Goal: Check status: Check status

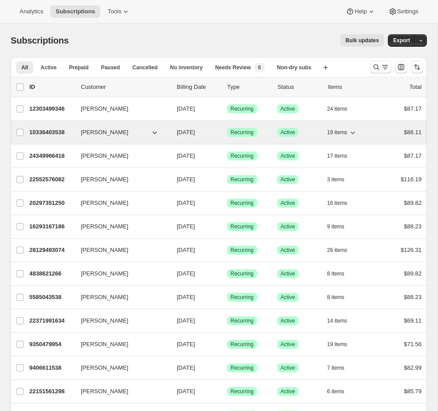
click at [265, 134] on div "Success Recurring" at bounding box center [248, 132] width 43 height 9
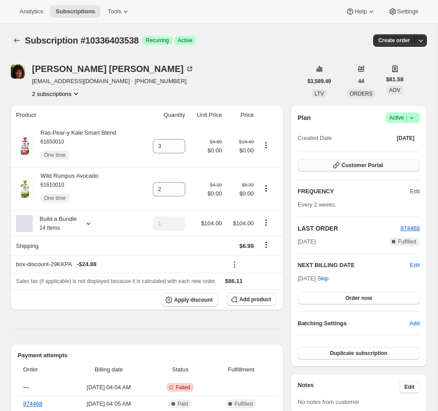
click at [373, 166] on span "Customer Portal" at bounding box center [362, 165] width 41 height 7
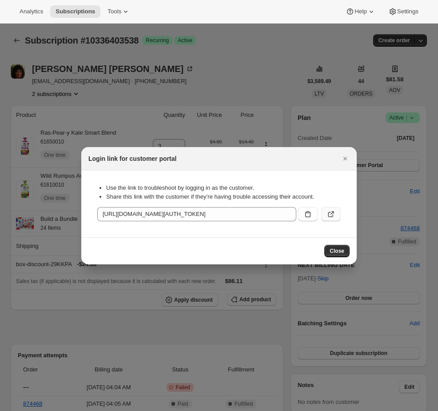
click at [332, 217] on icon ":rbu:" at bounding box center [331, 214] width 5 height 5
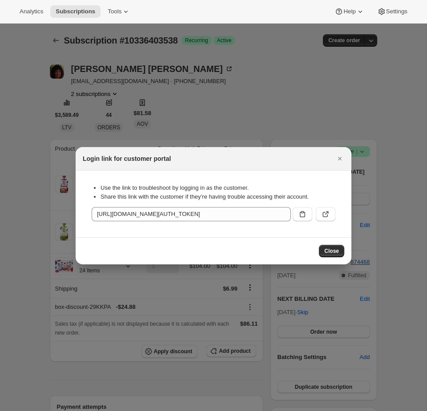
click at [114, 100] on div at bounding box center [213, 205] width 427 height 411
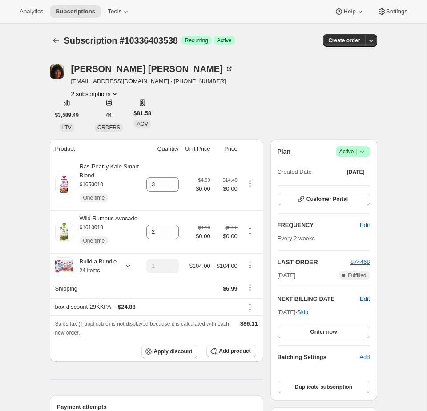
click at [80, 4] on div "Analytics Subscriptions Tools Help Settings" at bounding box center [213, 12] width 427 height 24
click at [74, 8] on span "Subscriptions" at bounding box center [76, 11] width 40 height 7
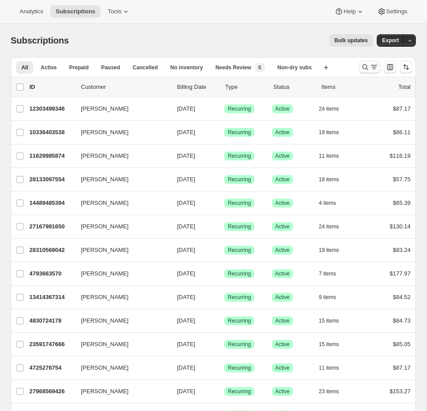
click at [364, 68] on icon "Search and filter results" at bounding box center [365, 67] width 9 height 9
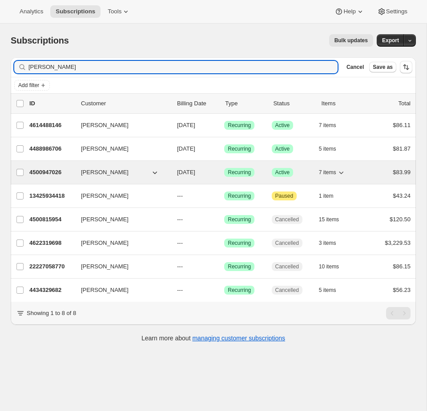
type input "[PERSON_NAME]"
click at [308, 174] on p "Success Active" at bounding box center [292, 172] width 40 height 9
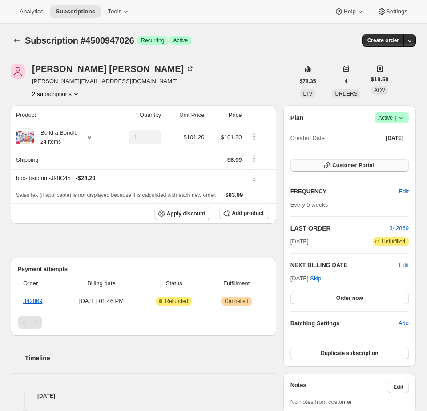
click at [385, 169] on button "Customer Portal" at bounding box center [349, 165] width 118 height 12
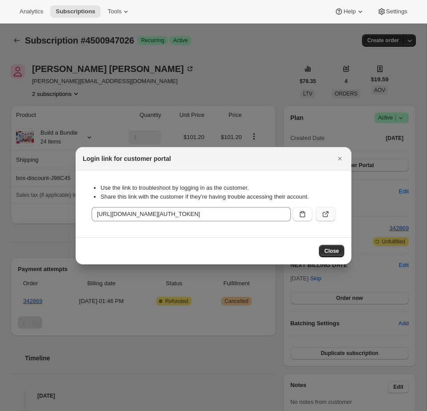
click at [328, 212] on icon ":rr7:" at bounding box center [327, 213] width 4 height 4
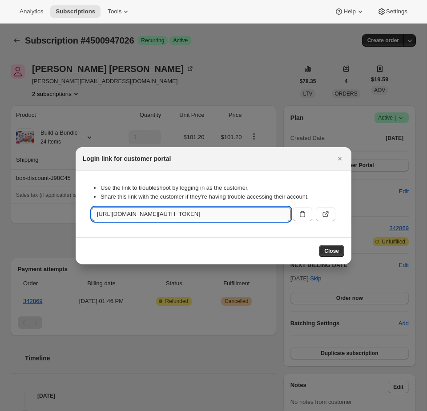
click at [208, 213] on input "[URL][DOMAIN_NAME][AUTH_TOKEN]" at bounding box center [191, 214] width 199 height 14
click at [192, 214] on input "[URL][DOMAIN_NAME][AUTH_TOKEN]" at bounding box center [191, 214] width 199 height 14
drag, startPoint x: 195, startPoint y: 214, endPoint x: 534, endPoint y: 216, distance: 339.2
click at [427, 216] on html "Analytics Subscriptions Tools Help Settings Skip to content Subscription #45009…" at bounding box center [213, 205] width 427 height 411
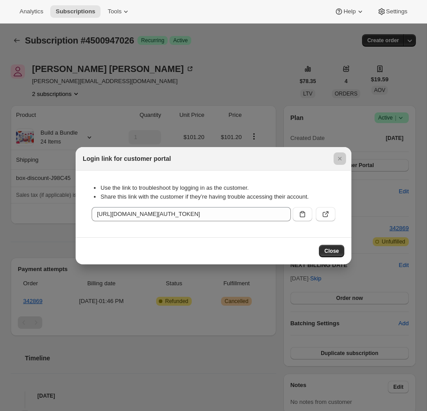
scroll to position [0, 0]
click at [215, 86] on div at bounding box center [213, 205] width 427 height 411
